Goal: Check status: Check status

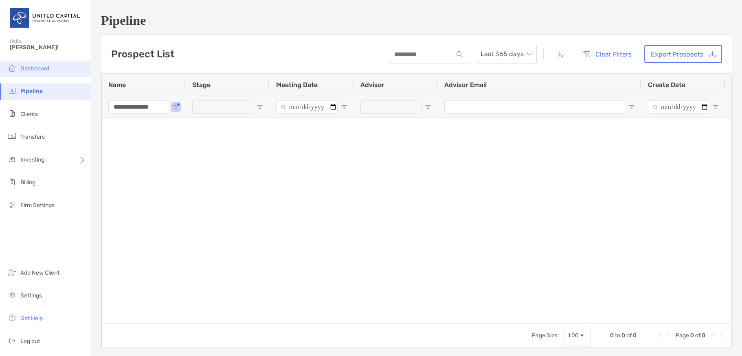
click at [47, 66] on span "Dashboard" at bounding box center [34, 68] width 29 height 7
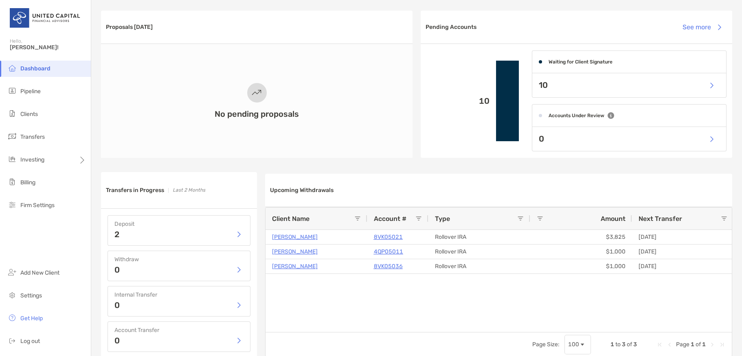
scroll to position [205, 0]
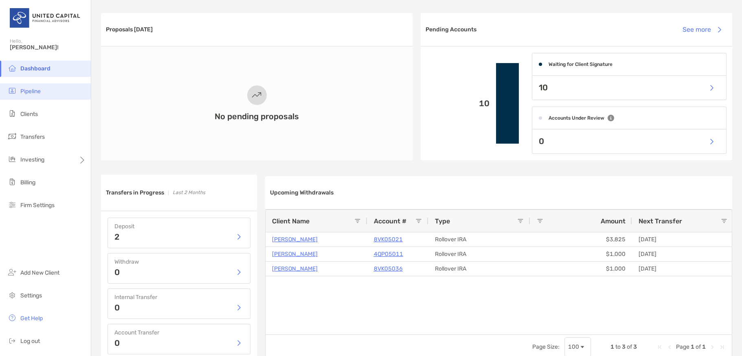
click at [39, 84] on li "Pipeline" at bounding box center [45, 91] width 91 height 16
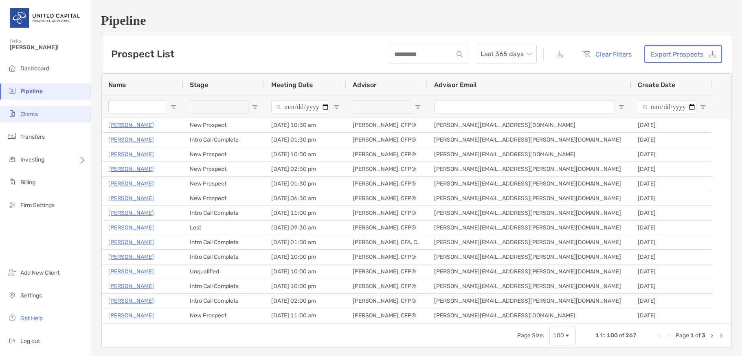
type input "**********"
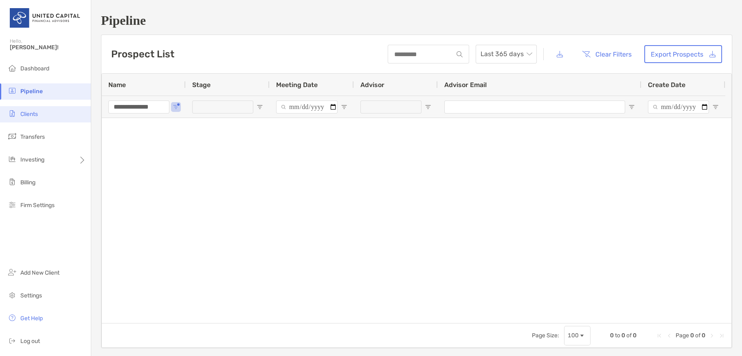
click at [39, 118] on li "Clients" at bounding box center [45, 114] width 91 height 16
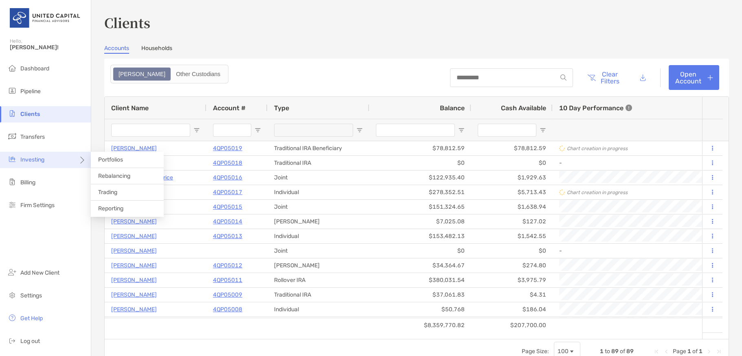
click at [38, 163] on span "Investing" at bounding box center [32, 159] width 24 height 7
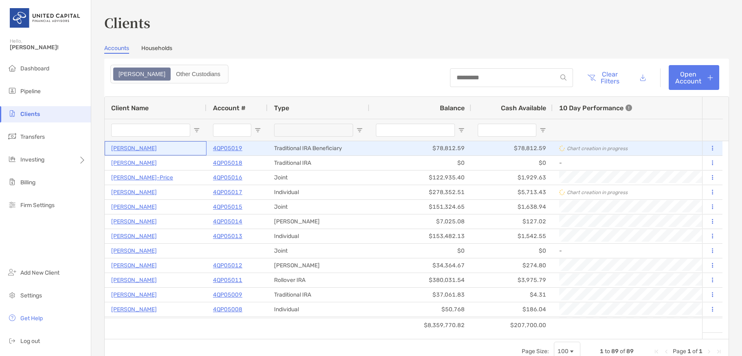
click at [145, 148] on p "[PERSON_NAME]" at bounding box center [134, 148] width 46 height 10
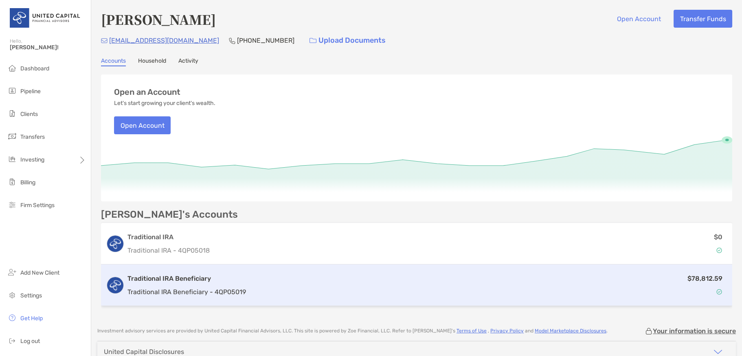
click at [171, 275] on h3 "Traditional IRA Beneficiary" at bounding box center [186, 279] width 119 height 10
